Goal: Check status: Check status

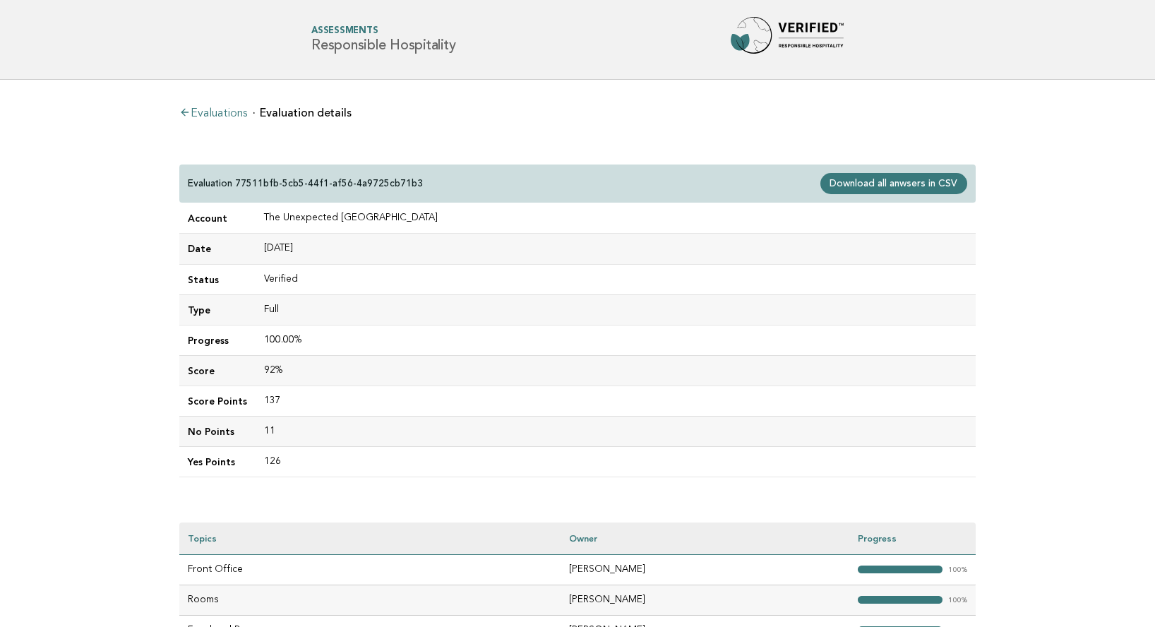
scroll to position [90, 0]
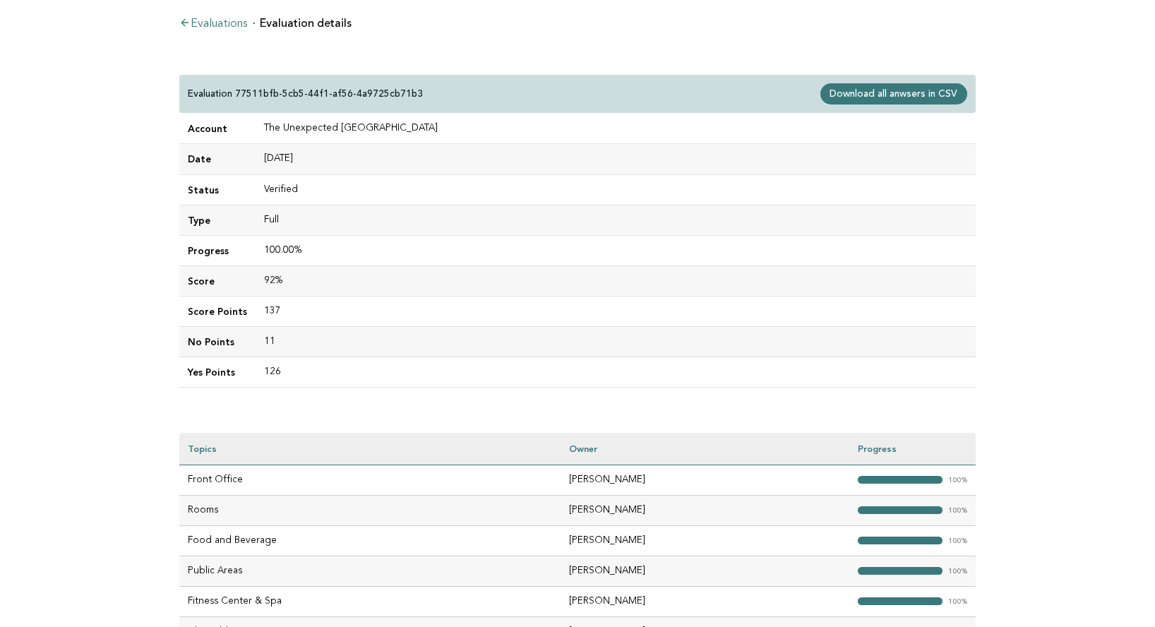
click at [217, 23] on link "Evaluations" at bounding box center [213, 23] width 68 height 11
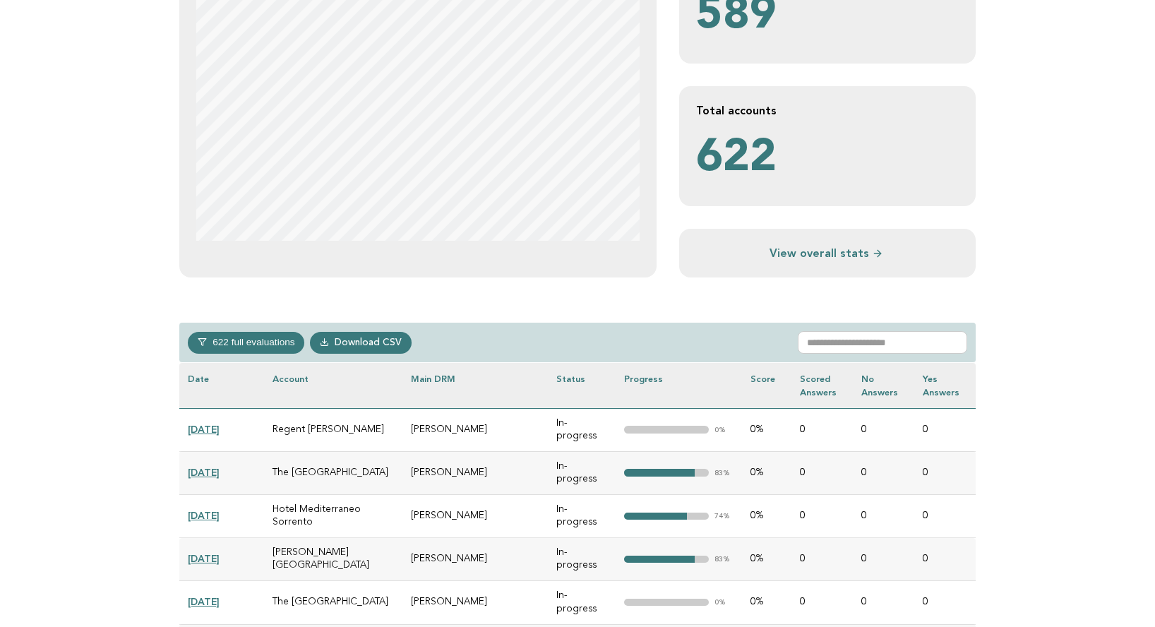
scroll to position [379, 0]
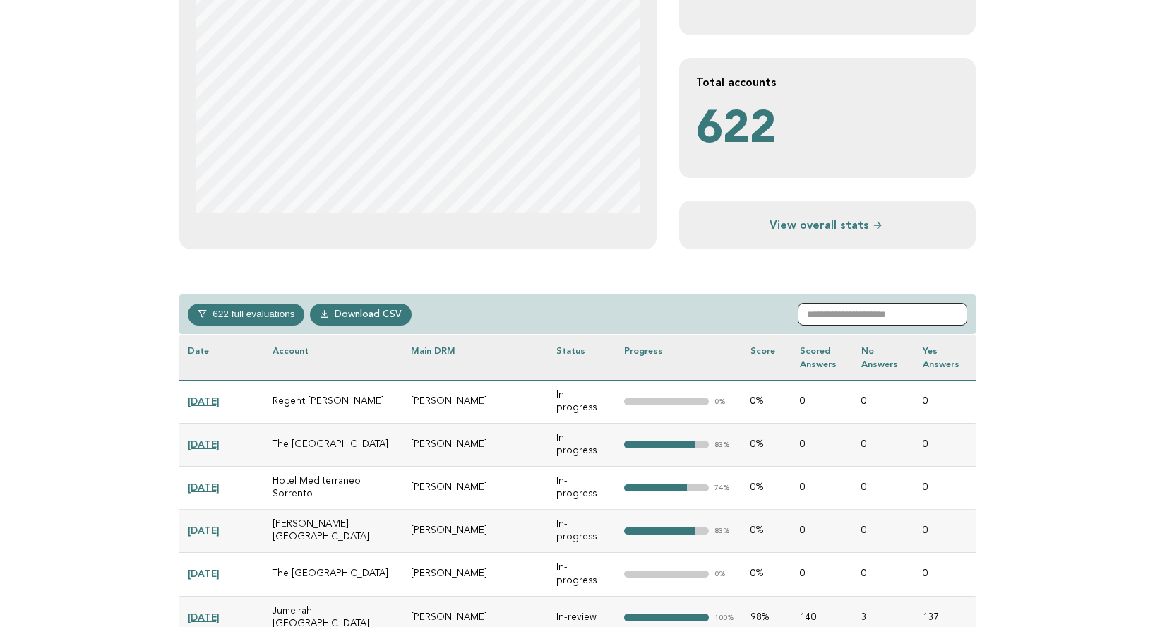
click at [874, 316] on input "text" at bounding box center [881, 314] width 169 height 23
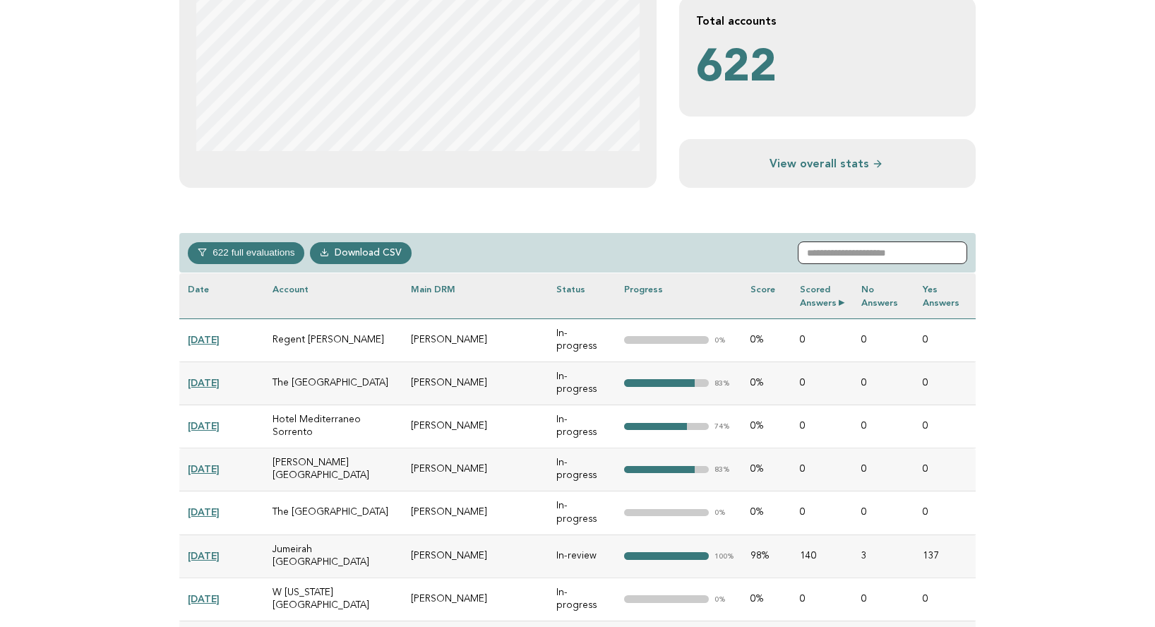
scroll to position [439, 0]
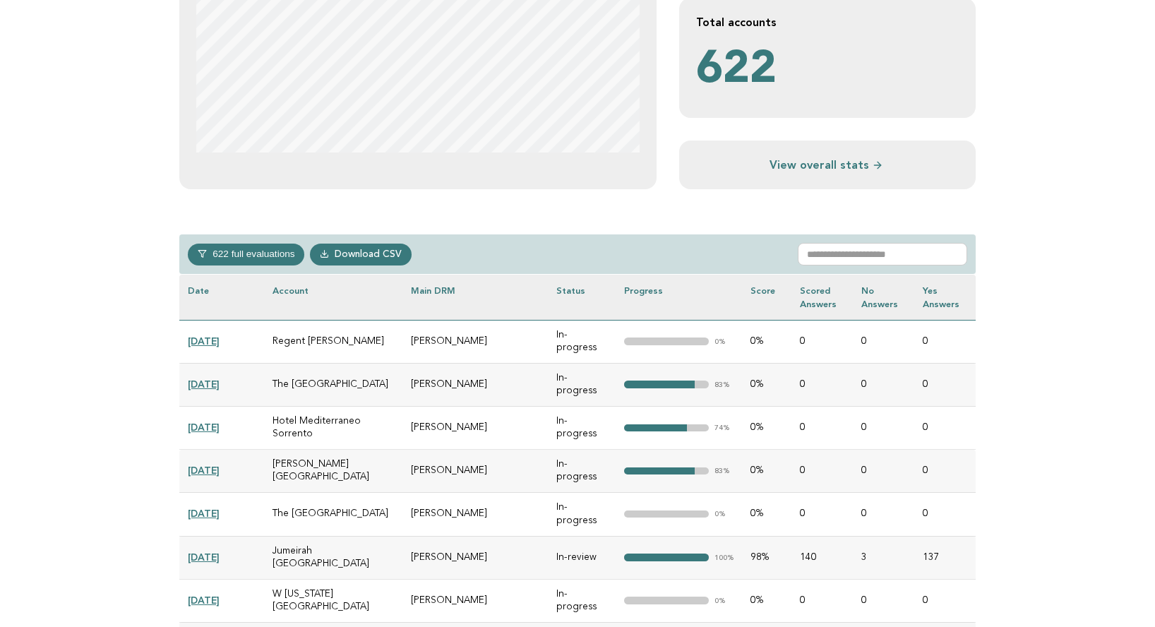
click at [267, 263] on button "622 full evaluations" at bounding box center [246, 253] width 116 height 21
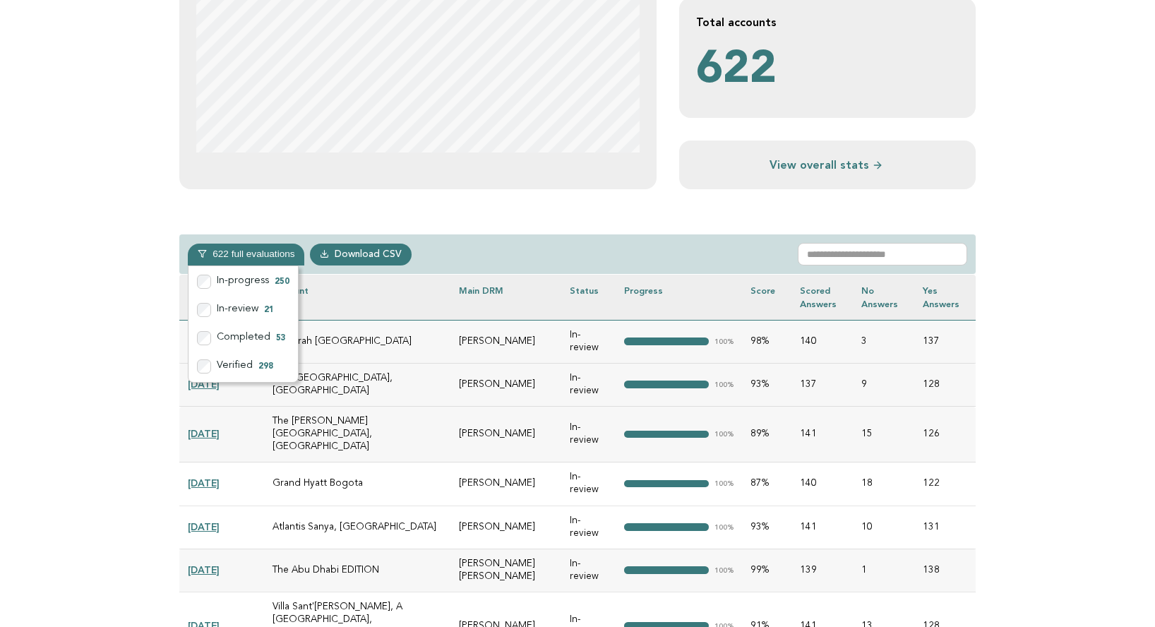
click at [577, 237] on div "622 full evaluations In-progress 250 In-review 21 Completed 53 Verified 298 Dow…" at bounding box center [577, 254] width 796 height 40
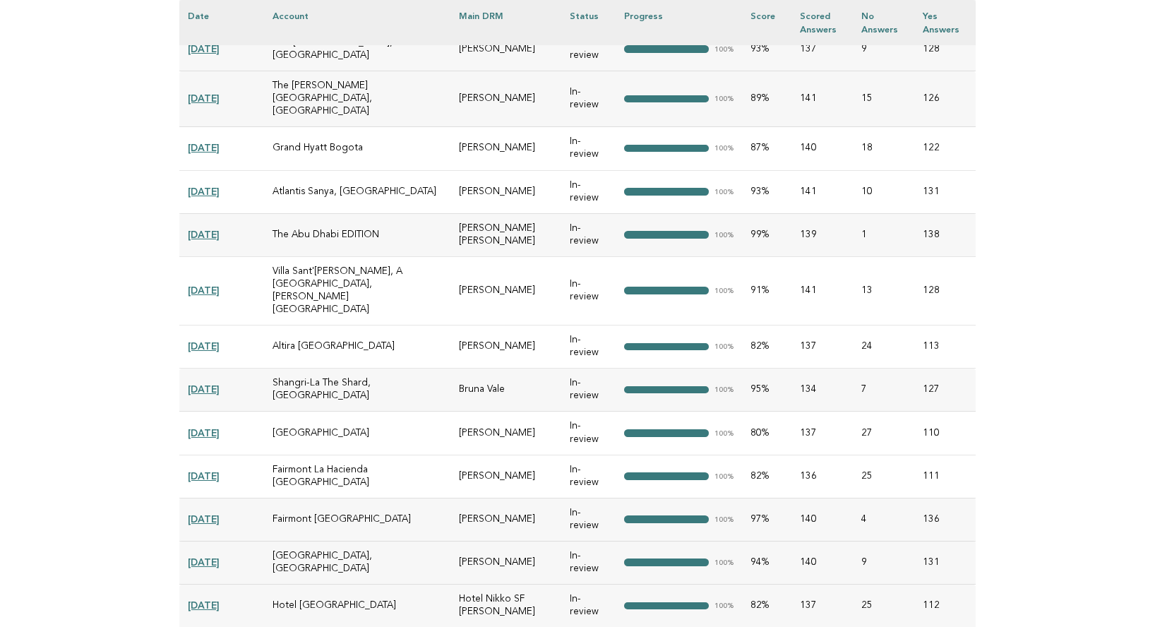
scroll to position [781, 0]
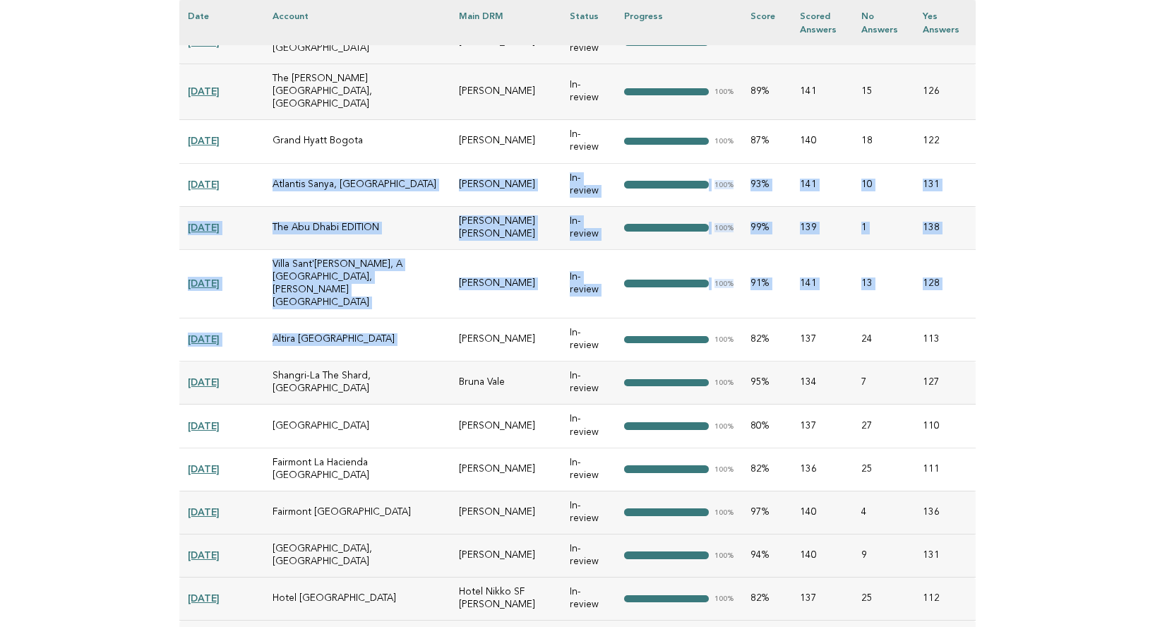
drag, startPoint x: 275, startPoint y: 169, endPoint x: 449, endPoint y: 285, distance: 209.2
click at [459, 285] on tbody "[DATE] Regent [PERSON_NAME] [PERSON_NAME] In-progress "> 0% 0% 0 0 0 [DATE] The…" at bounding box center [577, 449] width 796 height 945
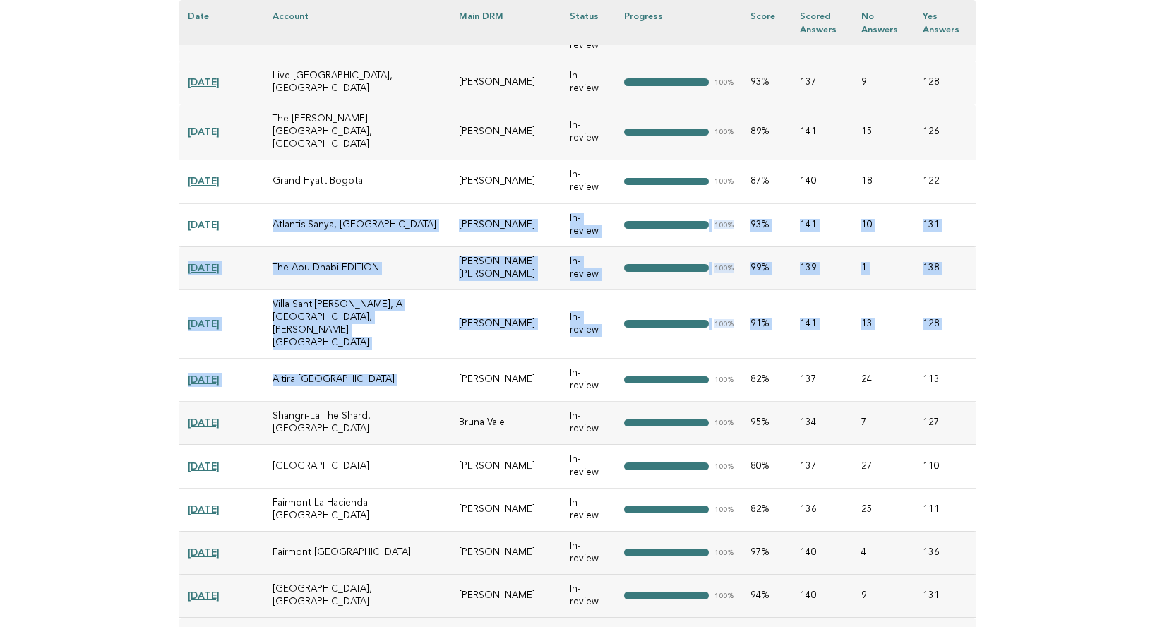
scroll to position [0, 0]
